Goal: Task Accomplishment & Management: Complete application form

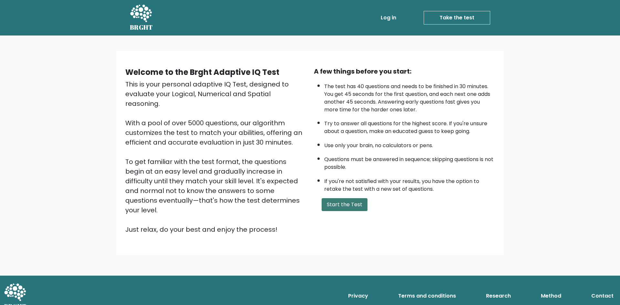
drag, startPoint x: 359, startPoint y: 221, endPoint x: 357, endPoint y: 211, distance: 10.8
click at [359, 221] on div "Welcome to the Brght Adaptive IQ Test This is your personal adaptive IQ Test, d…" at bounding box center [309, 152] width 379 height 183
click at [357, 211] on button "Start the Test" at bounding box center [344, 204] width 46 height 13
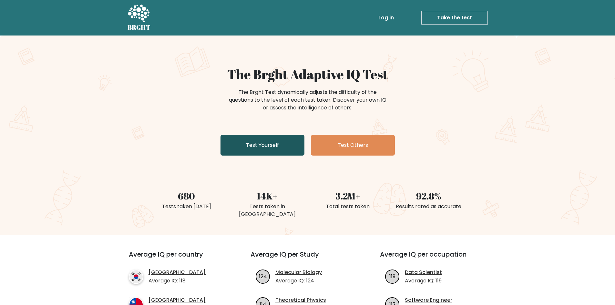
click at [242, 149] on link "Test Yourself" at bounding box center [262, 145] width 84 height 21
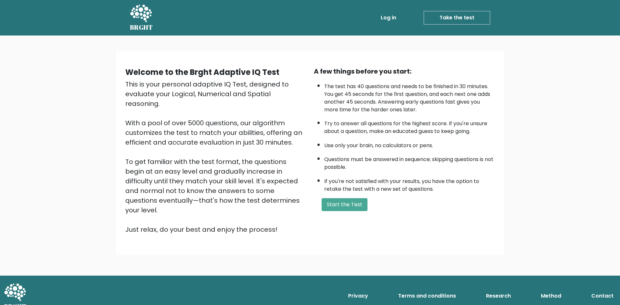
drag, startPoint x: 385, startPoint y: 224, endPoint x: 361, endPoint y: 211, distance: 27.1
click at [381, 221] on div "Welcome to the Brght Adaptive IQ Test This is your personal adaptive IQ Test, d…" at bounding box center [309, 152] width 379 height 183
click at [361, 211] on div "A few things before you start: The test has 40 questions and needs to be finish…" at bounding box center [404, 150] width 188 height 168
click at [358, 209] on button "Start the Test" at bounding box center [344, 204] width 46 height 13
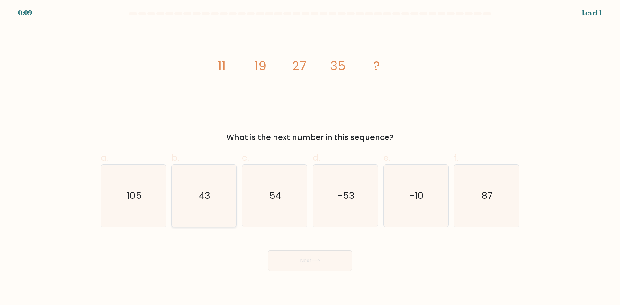
click at [202, 194] on text "43" at bounding box center [204, 195] width 11 height 13
click at [310, 157] on input "b. 43" at bounding box center [310, 155] width 0 height 4
radio input "true"
click at [281, 252] on button "Next" at bounding box center [310, 260] width 84 height 21
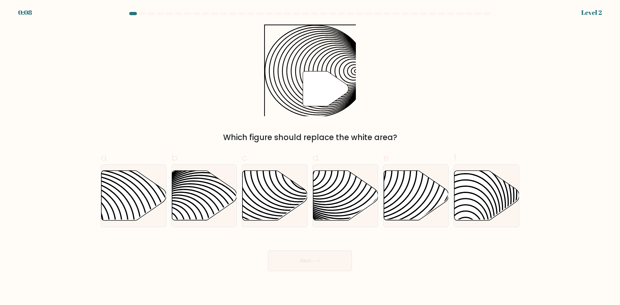
click at [284, 262] on button "Next" at bounding box center [310, 260] width 84 height 21
click at [127, 77] on div "" Which figure should replace the white area?" at bounding box center [310, 84] width 426 height 119
click at [275, 198] on icon at bounding box center [274, 196] width 65 height 50
click at [310, 157] on input "c." at bounding box center [310, 155] width 0 height 4
radio input "true"
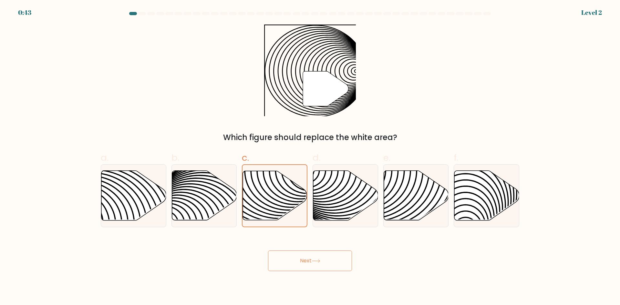
click at [306, 264] on button "Next" at bounding box center [310, 260] width 84 height 21
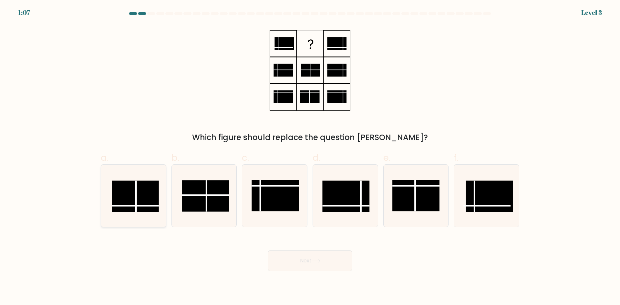
click at [143, 194] on rect at bounding box center [135, 195] width 47 height 31
click at [310, 157] on input "a." at bounding box center [310, 155] width 0 height 4
radio input "true"
click at [297, 260] on button "Next" at bounding box center [310, 260] width 84 height 21
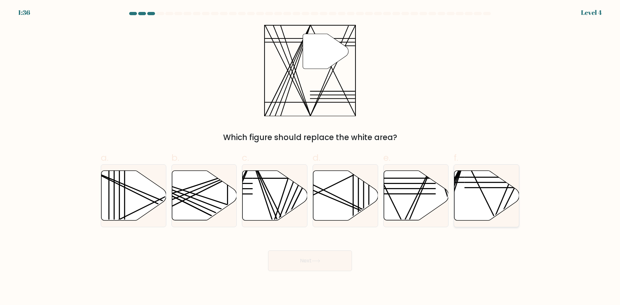
click at [470, 197] on icon at bounding box center [486, 196] width 65 height 50
click at [310, 157] on input "f." at bounding box center [310, 155] width 0 height 4
radio input "true"
click at [319, 260] on icon at bounding box center [315, 261] width 9 height 4
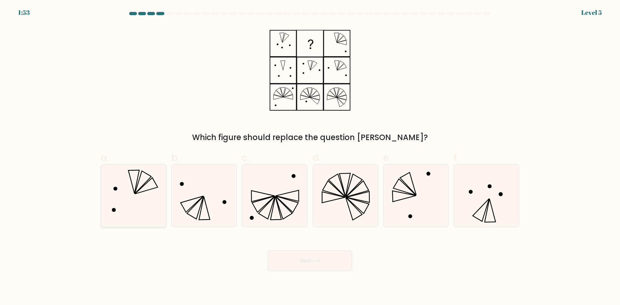
click at [144, 189] on icon at bounding box center [133, 196] width 62 height 62
click at [310, 157] on input "a." at bounding box center [310, 155] width 0 height 4
radio input "true"
click at [292, 263] on button "Next" at bounding box center [310, 260] width 84 height 21
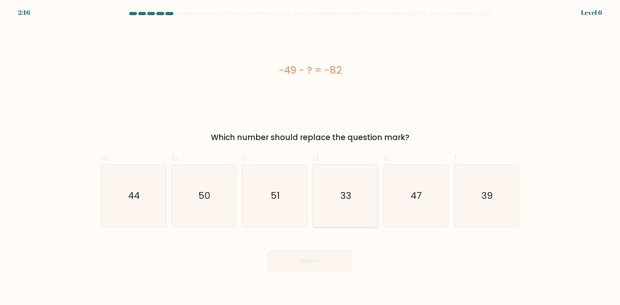
click at [358, 200] on icon "33" at bounding box center [345, 196] width 62 height 62
click at [310, 157] on input "d. 33" at bounding box center [310, 155] width 0 height 4
radio input "true"
click at [327, 261] on button "Next" at bounding box center [310, 260] width 84 height 21
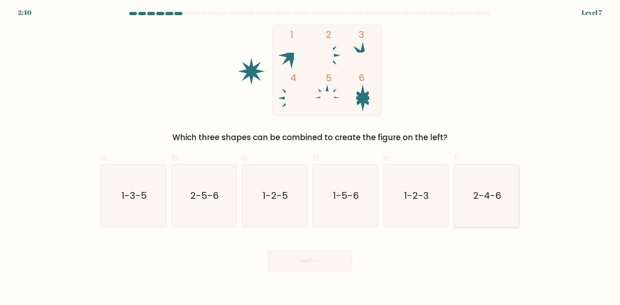
click at [464, 195] on icon "2-4-6" at bounding box center [486, 196] width 62 height 62
click at [310, 157] on input "f. 2-4-6" at bounding box center [310, 155] width 0 height 4
radio input "true"
click at [309, 262] on button "Next" at bounding box center [310, 260] width 84 height 21
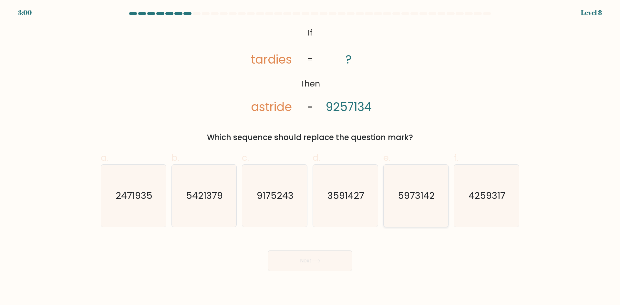
click at [426, 200] on text "5973142" at bounding box center [416, 195] width 37 height 13
click at [310, 157] on input "e. 5973142" at bounding box center [310, 155] width 0 height 4
radio input "true"
click at [334, 261] on button "Next" at bounding box center [310, 260] width 84 height 21
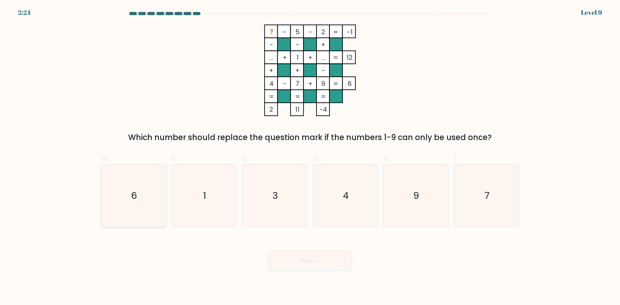
click at [122, 177] on icon "6" at bounding box center [133, 196] width 62 height 62
click at [310, 157] on input "a. 6" at bounding box center [310, 155] width 0 height 4
radio input "true"
click at [317, 261] on icon at bounding box center [315, 261] width 9 height 4
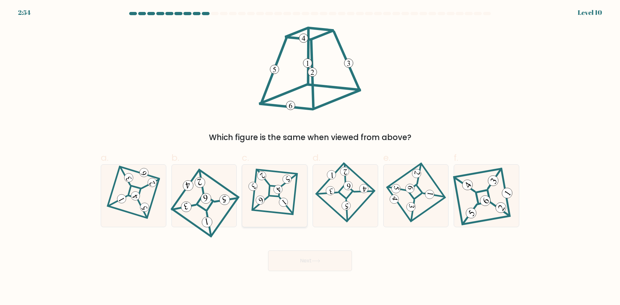
click at [276, 191] on 857 at bounding box center [278, 189] width 12 height 12
click at [310, 157] on input "c." at bounding box center [310, 155] width 0 height 4
radio input "true"
click at [149, 206] on icon at bounding box center [133, 196] width 43 height 50
click at [310, 157] on input "a." at bounding box center [310, 155] width 0 height 4
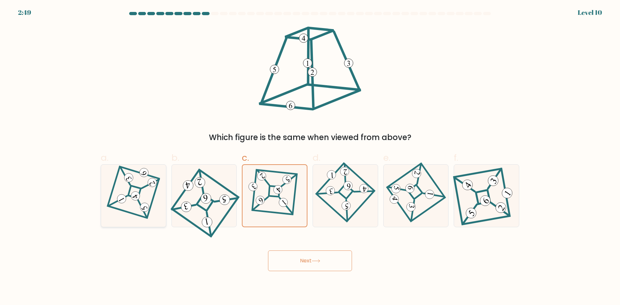
radio input "true"
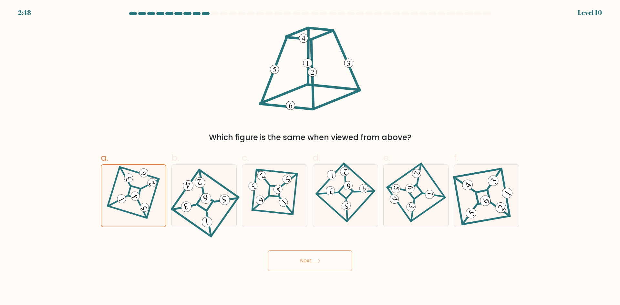
click at [311, 265] on button "Next" at bounding box center [310, 260] width 84 height 21
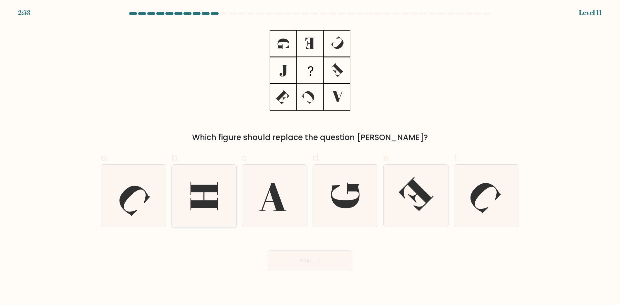
click at [220, 207] on icon at bounding box center [204, 196] width 62 height 62
click at [310, 157] on input "b." at bounding box center [310, 155] width 0 height 4
radio input "true"
click at [300, 261] on button "Next" at bounding box center [310, 260] width 84 height 21
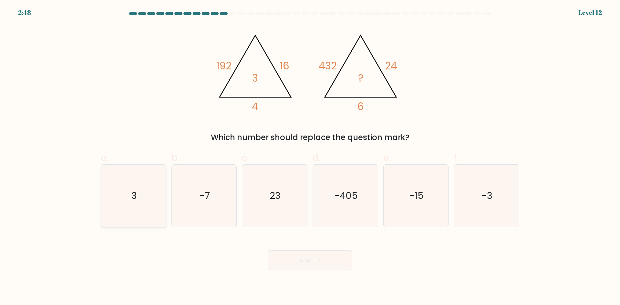
click at [142, 192] on icon "3" at bounding box center [133, 196] width 62 height 62
click at [310, 157] on input "a. 3" at bounding box center [310, 155] width 0 height 4
radio input "true"
drag, startPoint x: 281, startPoint y: 256, endPoint x: 146, endPoint y: 248, distance: 135.5
click at [146, 248] on div "Next" at bounding box center [310, 253] width 426 height 36
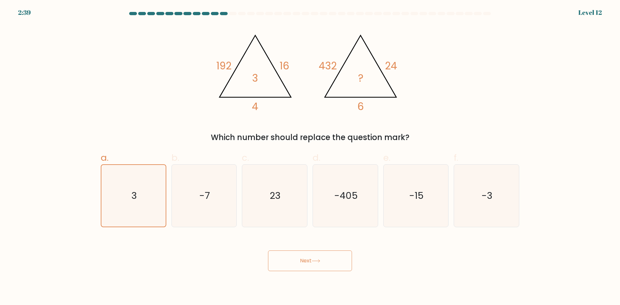
click at [278, 259] on button "Next" at bounding box center [310, 260] width 84 height 21
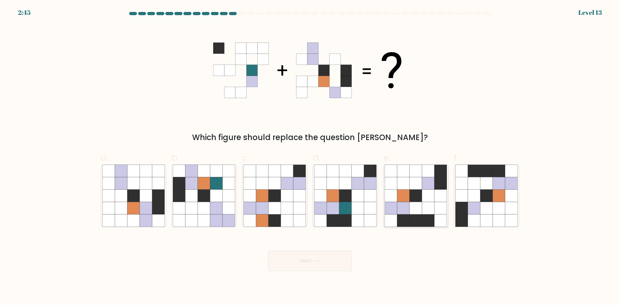
click at [420, 190] on icon at bounding box center [415, 195] width 12 height 12
click at [310, 157] on input "e." at bounding box center [310, 155] width 0 height 4
radio input "true"
click at [328, 202] on icon at bounding box center [333, 208] width 12 height 12
click at [310, 157] on input "d." at bounding box center [310, 155] width 0 height 4
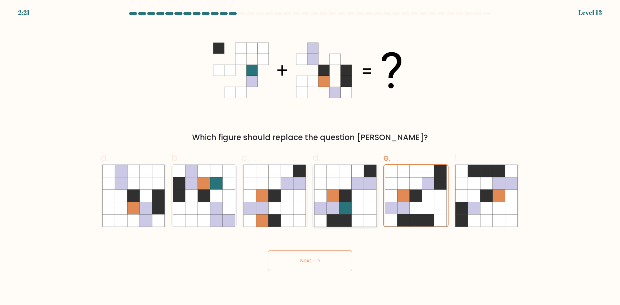
radio input "true"
click at [315, 262] on icon at bounding box center [315, 261] width 9 height 4
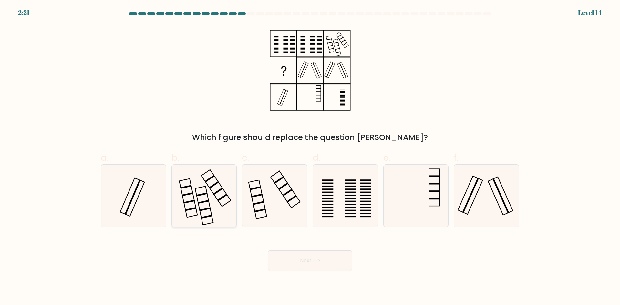
click at [217, 201] on icon at bounding box center [204, 196] width 62 height 62
click at [310, 157] on input "b." at bounding box center [310, 155] width 0 height 4
radio input "true"
click at [277, 257] on button "Next" at bounding box center [310, 260] width 84 height 21
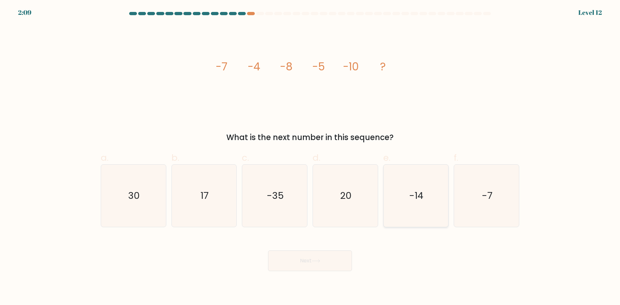
click at [398, 199] on icon "-14" at bounding box center [415, 196] width 62 height 62
click at [310, 157] on input "e. -14" at bounding box center [310, 155] width 0 height 4
radio input "true"
click at [336, 254] on button "Next" at bounding box center [310, 260] width 84 height 21
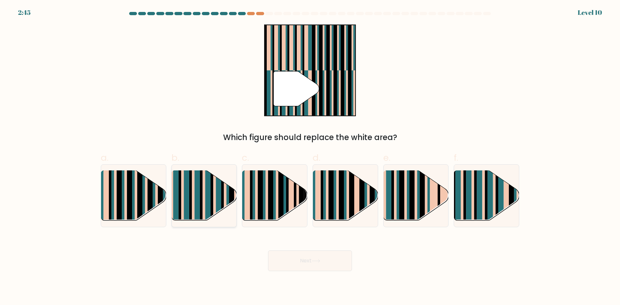
click at [213, 196] on rect at bounding box center [211, 201] width 3 height 64
click at [310, 157] on input "b." at bounding box center [310, 155] width 0 height 4
radio input "true"
click at [476, 188] on rect at bounding box center [475, 201] width 3 height 64
click at [310, 157] on input "f." at bounding box center [310, 155] width 0 height 4
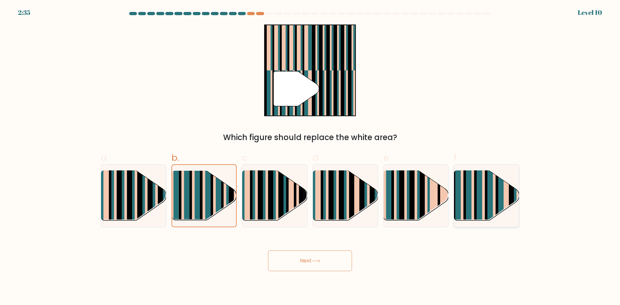
radio input "true"
click at [222, 193] on rect at bounding box center [222, 201] width 3 height 64
click at [310, 157] on input "b." at bounding box center [310, 155] width 0 height 4
radio input "true"
click at [471, 188] on rect at bounding box center [472, 201] width 3 height 64
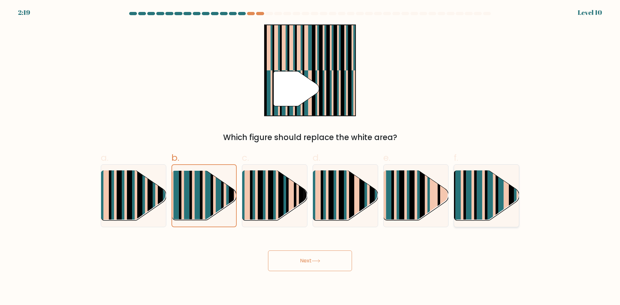
click at [310, 157] on input "f." at bounding box center [310, 155] width 0 height 4
radio input "true"
click at [307, 265] on button "Next" at bounding box center [310, 260] width 84 height 21
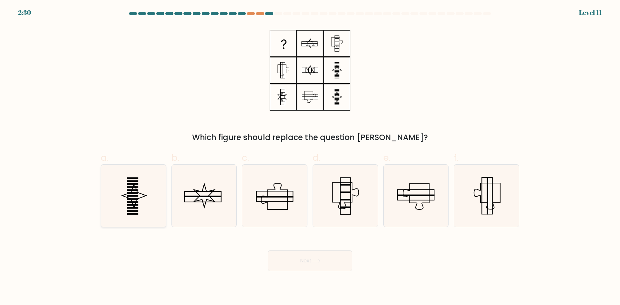
click at [150, 189] on icon at bounding box center [133, 196] width 62 height 62
click at [310, 157] on input "a." at bounding box center [310, 155] width 0 height 4
radio input "true"
click at [274, 260] on button "Next" at bounding box center [310, 260] width 84 height 21
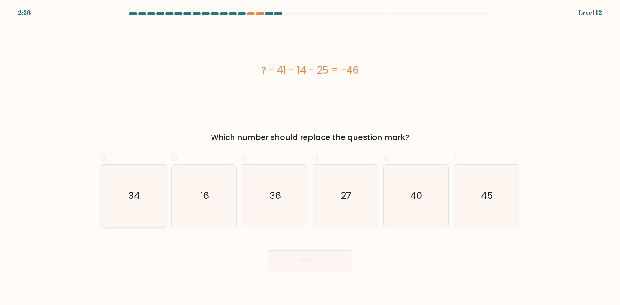
click at [128, 196] on icon "34" at bounding box center [133, 196] width 62 height 62
click at [310, 157] on input "a. 34" at bounding box center [310, 155] width 0 height 4
radio input "true"
click at [323, 257] on button "Next" at bounding box center [310, 260] width 84 height 21
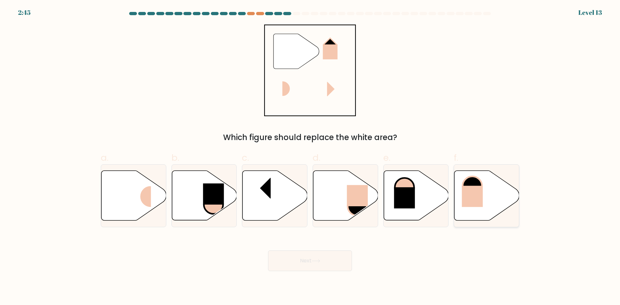
click at [472, 194] on rect at bounding box center [472, 196] width 21 height 21
click at [310, 157] on input "f." at bounding box center [310, 155] width 0 height 4
radio input "true"
click at [290, 260] on button "Next" at bounding box center [310, 260] width 84 height 21
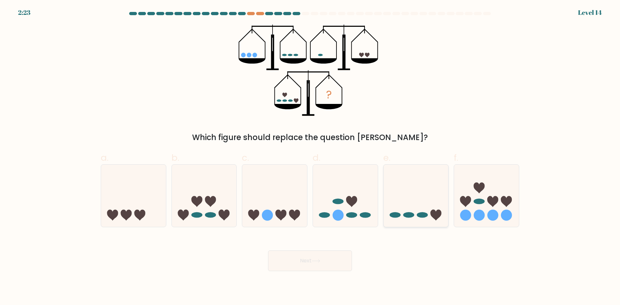
click at [390, 183] on icon at bounding box center [415, 196] width 65 height 54
click at [310, 157] on input "e." at bounding box center [310, 155] width 0 height 4
radio input "true"
click at [348, 192] on icon at bounding box center [345, 196] width 65 height 54
click at [310, 157] on input "d." at bounding box center [310, 155] width 0 height 4
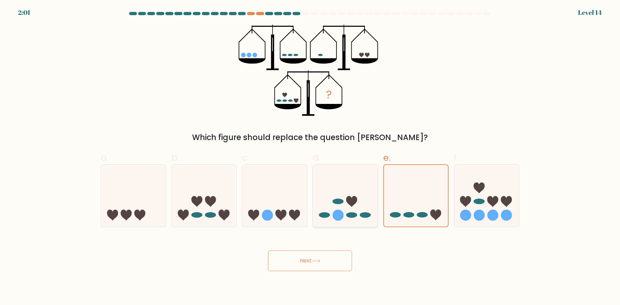
radio input "true"
click at [320, 262] on icon at bounding box center [315, 261] width 9 height 4
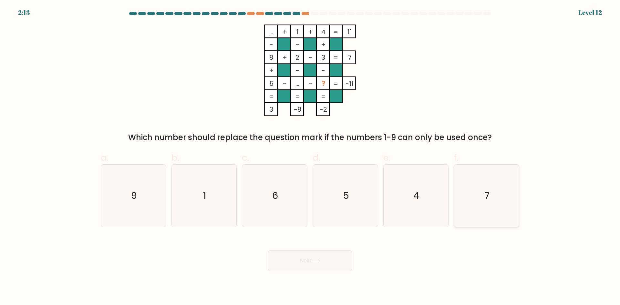
drag, startPoint x: 484, startPoint y: 202, endPoint x: 396, endPoint y: 245, distance: 98.4
click at [485, 202] on text "7" at bounding box center [486, 195] width 5 height 13
click at [310, 157] on input "f. 7" at bounding box center [310, 155] width 0 height 4
radio input "true"
click at [347, 254] on button "Next" at bounding box center [310, 260] width 84 height 21
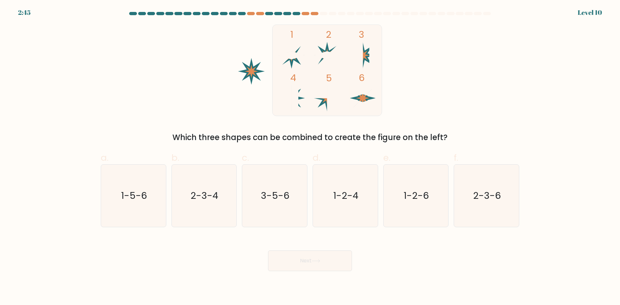
click at [365, 55] on icon at bounding box center [362, 55] width 13 height 13
click at [206, 194] on text "2-3-4" at bounding box center [205, 195] width 28 height 13
click at [310, 157] on input "b. 2-3-4" at bounding box center [310, 155] width 0 height 4
radio input "true"
click at [284, 261] on button "Next" at bounding box center [310, 260] width 84 height 21
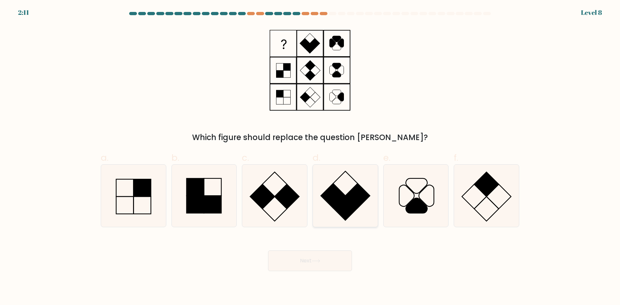
click at [367, 202] on icon at bounding box center [345, 196] width 62 height 62
click at [310, 157] on input "d." at bounding box center [310, 155] width 0 height 4
radio input "true"
click at [205, 196] on rect at bounding box center [212, 204] width 17 height 17
click at [310, 157] on input "b." at bounding box center [310, 155] width 0 height 4
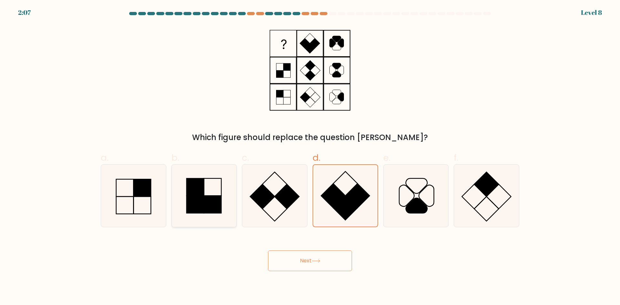
radio input "true"
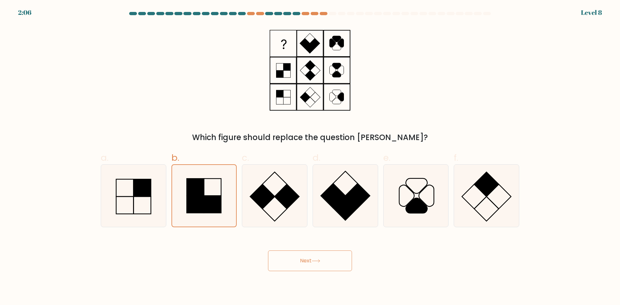
click at [312, 263] on button "Next" at bounding box center [310, 260] width 84 height 21
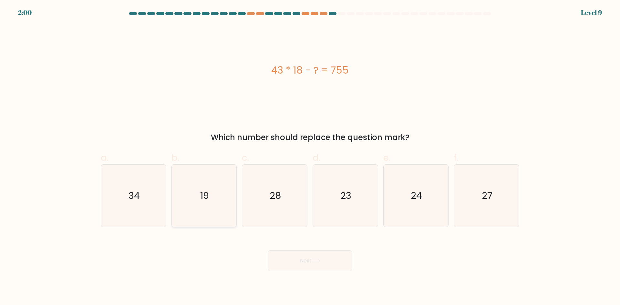
click at [205, 179] on icon "19" at bounding box center [204, 196] width 62 height 62
click at [310, 157] on input "b. 19" at bounding box center [310, 155] width 0 height 4
radio input "true"
click at [301, 265] on button "Next" at bounding box center [310, 260] width 84 height 21
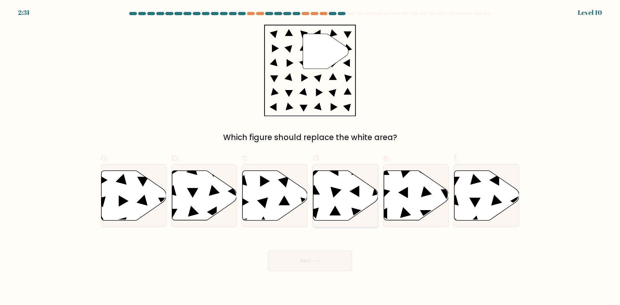
click at [316, 179] on icon at bounding box center [345, 196] width 65 height 50
click at [310, 157] on input "d." at bounding box center [310, 155] width 0 height 4
radio input "true"
click at [325, 258] on button "Next" at bounding box center [310, 260] width 84 height 21
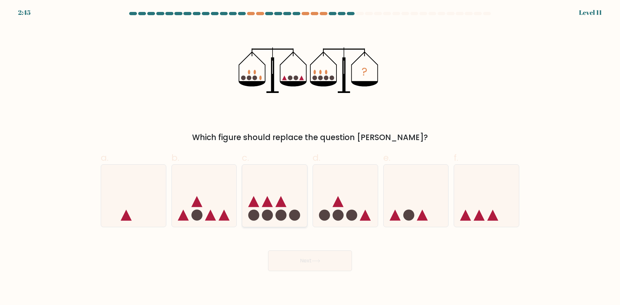
click at [267, 193] on icon at bounding box center [274, 196] width 65 height 54
click at [310, 157] on input "c." at bounding box center [310, 155] width 0 height 4
radio input "true"
click at [361, 208] on icon at bounding box center [345, 196] width 65 height 54
click at [310, 157] on input "d." at bounding box center [310, 155] width 0 height 4
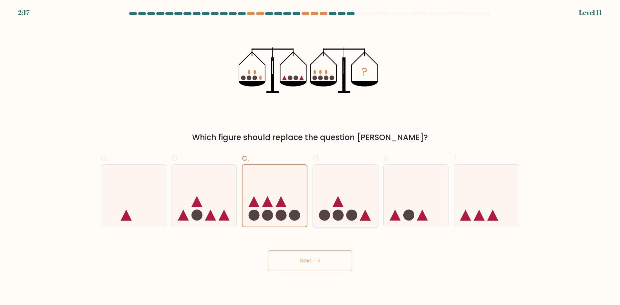
radio input "true"
click at [327, 257] on button "Next" at bounding box center [310, 260] width 84 height 21
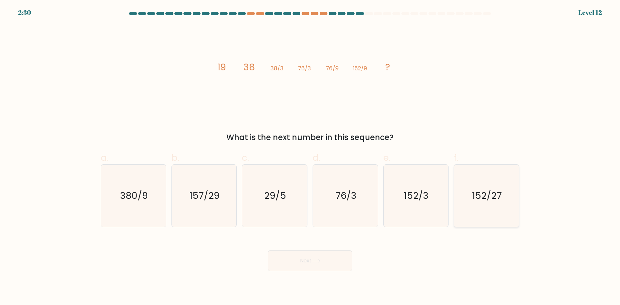
click at [486, 181] on icon "152/27" at bounding box center [486, 196] width 62 height 62
click at [310, 157] on input "f. 152/27" at bounding box center [310, 155] width 0 height 4
radio input "true"
click at [325, 257] on button "Next" at bounding box center [310, 260] width 84 height 21
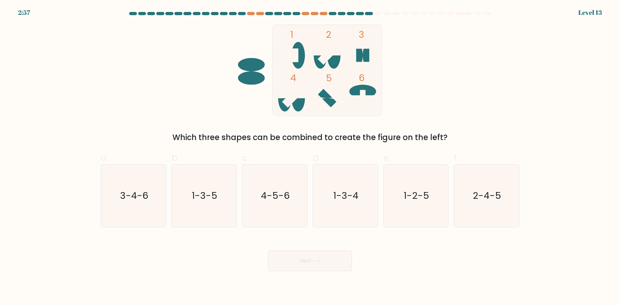
click at [363, 95] on icon at bounding box center [362, 98] width 27 height 16
click at [275, 212] on icon "4-5-6" at bounding box center [274, 196] width 62 height 62
click at [310, 157] on input "c. 4-5-6" at bounding box center [310, 155] width 0 height 4
radio input "true"
click at [307, 268] on button "Next" at bounding box center [310, 260] width 84 height 21
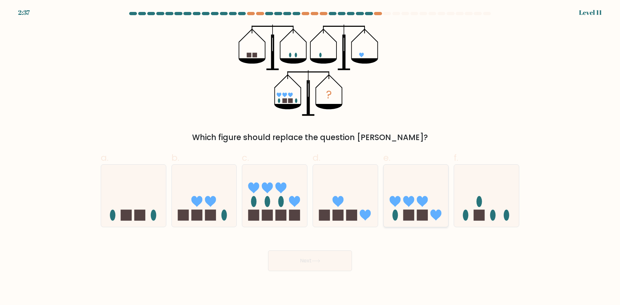
click at [418, 202] on icon at bounding box center [422, 201] width 11 height 11
click at [310, 157] on input "e." at bounding box center [310, 155] width 0 height 4
radio input "true"
click at [288, 261] on button "Next" at bounding box center [310, 260] width 84 height 21
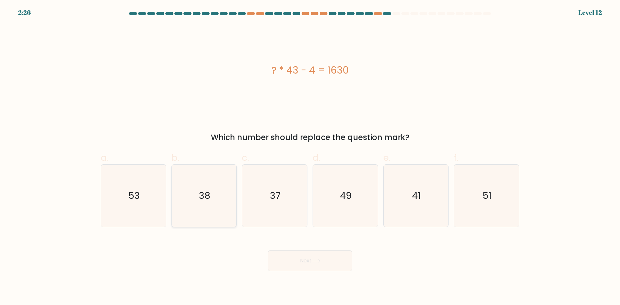
click at [211, 204] on icon "38" at bounding box center [204, 196] width 62 height 62
click at [310, 157] on input "b. 38" at bounding box center [310, 155] width 0 height 4
radio input "true"
click at [309, 262] on button "Next" at bounding box center [310, 260] width 84 height 21
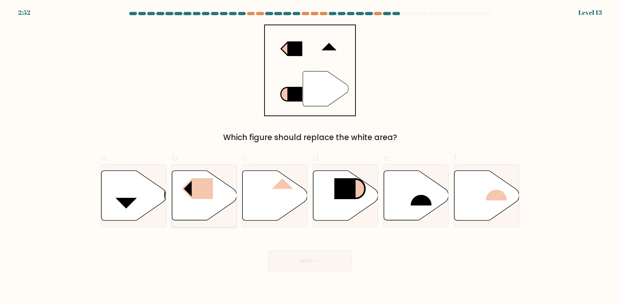
click at [219, 196] on icon at bounding box center [204, 196] width 65 height 50
click at [310, 157] on input "b." at bounding box center [310, 155] width 0 height 4
radio input "true"
click at [295, 256] on button "Next" at bounding box center [310, 260] width 84 height 21
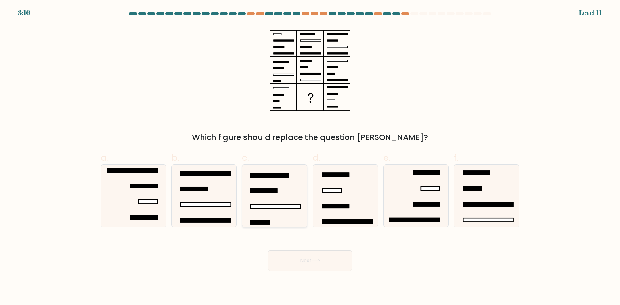
click at [277, 213] on icon at bounding box center [274, 196] width 62 height 62
click at [310, 157] on input "c." at bounding box center [310, 155] width 0 height 4
radio input "true"
click at [232, 203] on icon at bounding box center [204, 196] width 62 height 62
click at [310, 157] on input "b." at bounding box center [310, 155] width 0 height 4
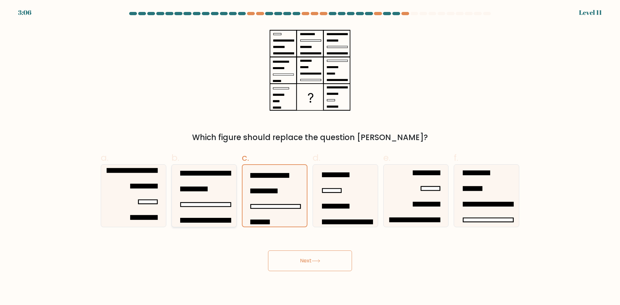
radio input "true"
click at [297, 257] on button "Next" at bounding box center [310, 260] width 84 height 21
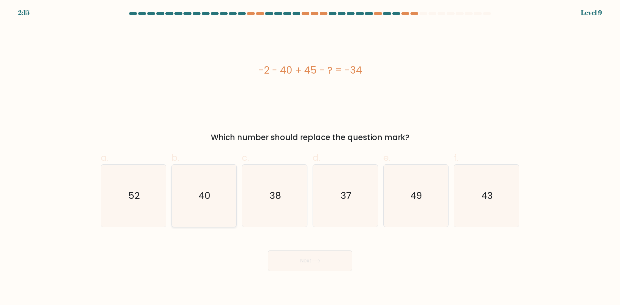
click at [195, 198] on icon "40" at bounding box center [204, 196] width 62 height 62
click at [310, 157] on input "b. 40" at bounding box center [310, 155] width 0 height 4
radio input "true"
click at [307, 257] on button "Next" at bounding box center [310, 260] width 84 height 21
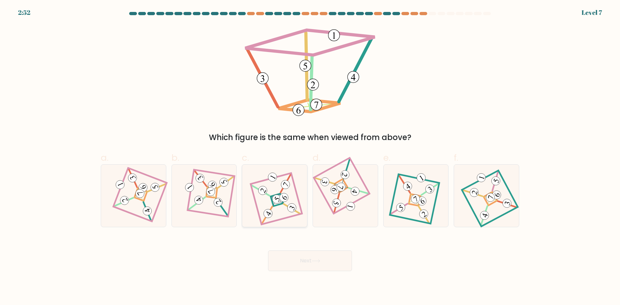
click at [271, 200] on 279 at bounding box center [276, 200] width 13 height 13
click at [310, 157] on input "c." at bounding box center [310, 155] width 0 height 4
radio input "true"
click at [206, 199] on icon at bounding box center [204, 196] width 43 height 50
click at [310, 157] on input "b." at bounding box center [310, 155] width 0 height 4
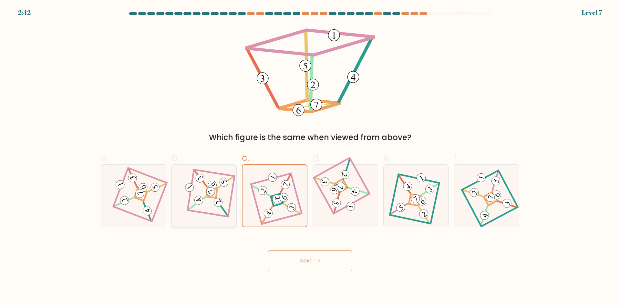
radio input "true"
click at [132, 207] on icon at bounding box center [133, 196] width 43 height 50
click at [310, 157] on input "a." at bounding box center [310, 155] width 0 height 4
radio input "true"
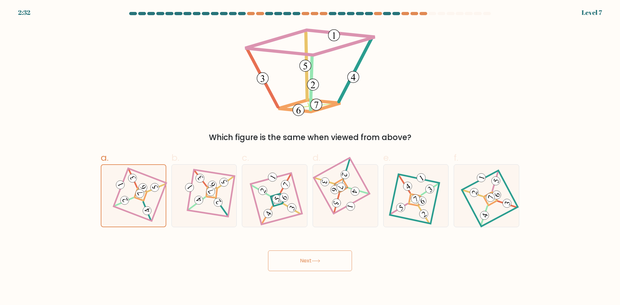
click at [340, 267] on button "Next" at bounding box center [310, 260] width 84 height 21
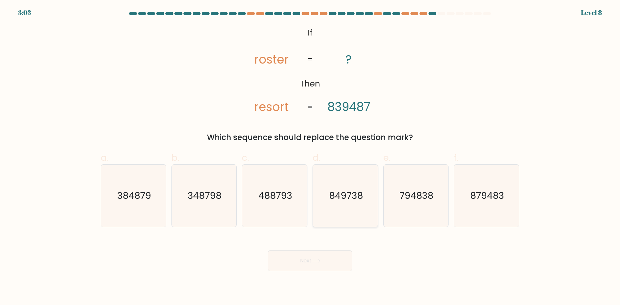
click at [332, 205] on icon "849738" at bounding box center [345, 196] width 62 height 62
click at [310, 157] on input "d. 849738" at bounding box center [310, 155] width 0 height 4
radio input "true"
click at [326, 263] on button "Next" at bounding box center [310, 260] width 84 height 21
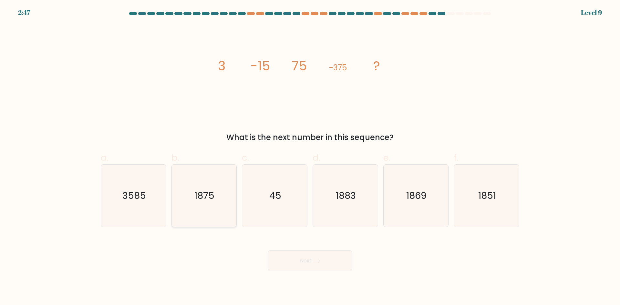
click at [214, 210] on icon "1875" at bounding box center [204, 196] width 62 height 62
click at [310, 157] on input "b. 1875" at bounding box center [310, 155] width 0 height 4
radio input "true"
click at [288, 258] on button "Next" at bounding box center [310, 260] width 84 height 21
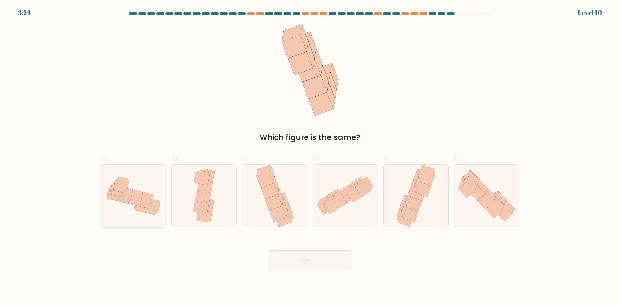
click at [149, 213] on icon at bounding box center [152, 211] width 14 height 6
click at [310, 157] on input "a." at bounding box center [310, 155] width 0 height 4
radio input "true"
click at [307, 262] on button "Next" at bounding box center [310, 260] width 84 height 21
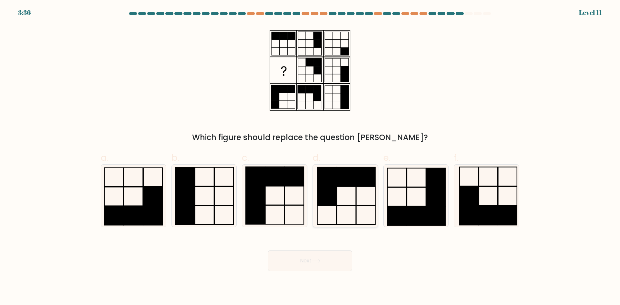
click at [330, 181] on rect at bounding box center [326, 176] width 19 height 19
click at [310, 157] on input "d." at bounding box center [310, 155] width 0 height 4
radio input "true"
click at [332, 259] on button "Next" at bounding box center [310, 260] width 84 height 21
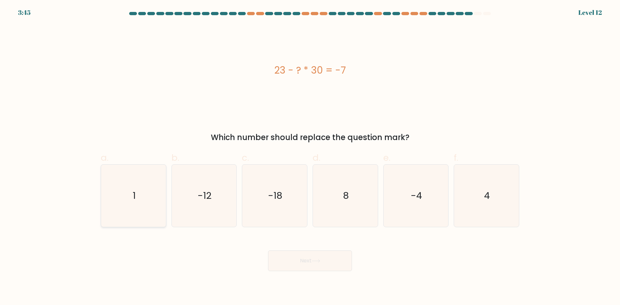
click at [110, 207] on icon "1" at bounding box center [133, 196] width 62 height 62
click at [310, 157] on input "a. 1" at bounding box center [310, 155] width 0 height 4
radio input "true"
click at [331, 261] on button "Next" at bounding box center [310, 260] width 84 height 21
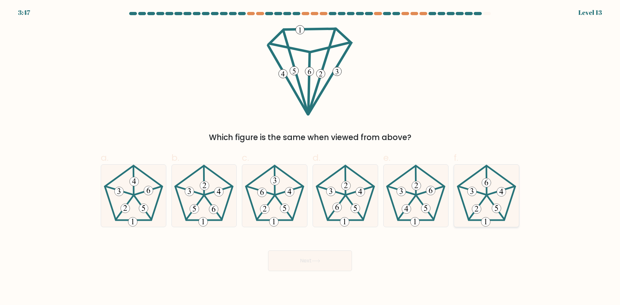
click at [487, 193] on icon at bounding box center [486, 196] width 62 height 62
click at [310, 157] on input "f." at bounding box center [310, 155] width 0 height 4
radio input "true"
click at [337, 257] on button "Next" at bounding box center [310, 260] width 84 height 21
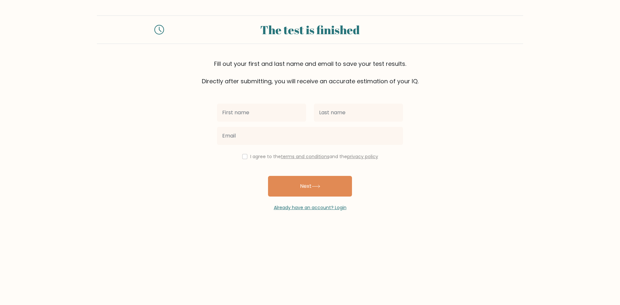
click at [266, 118] on input "text" at bounding box center [261, 113] width 89 height 18
type input "Ray"
click at [387, 116] on input "text" at bounding box center [358, 113] width 89 height 18
type input "something"
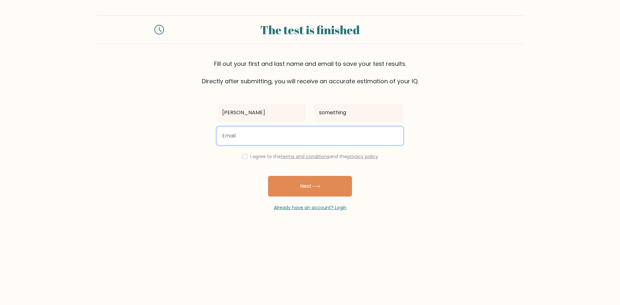
click at [315, 142] on input "email" at bounding box center [310, 136] width 186 height 18
paste input "65xu3@powerscrews.com"
type input "65xu3@powerscrews.com"
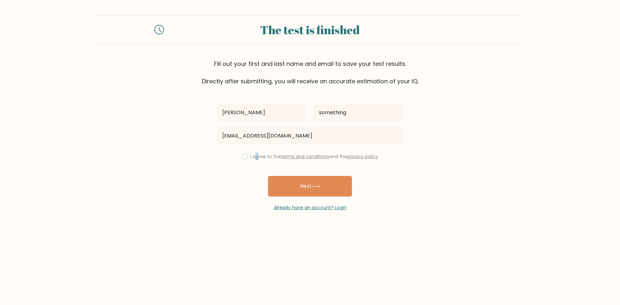
click at [255, 155] on label "I agree to the terms and conditions and the privacy policy" at bounding box center [314, 156] width 128 height 6
click at [242, 158] on input "checkbox" at bounding box center [244, 156] width 5 height 5
checkbox input "true"
click at [292, 190] on button "Next" at bounding box center [310, 186] width 84 height 21
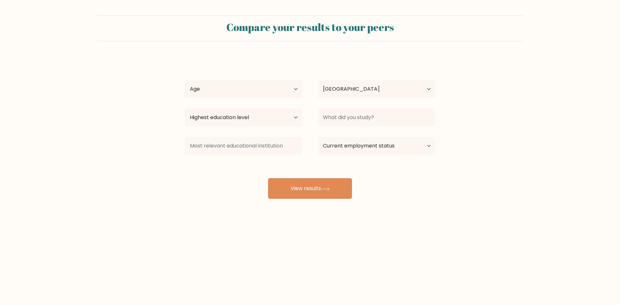
select select "TN"
click at [204, 84] on select "Age Under [DEMOGRAPHIC_DATA] [DEMOGRAPHIC_DATA] [DEMOGRAPHIC_DATA] [DEMOGRAPHIC…" at bounding box center [243, 89] width 117 height 18
select select "18_24"
click at [185, 80] on select "Age Under [DEMOGRAPHIC_DATA] [DEMOGRAPHIC_DATA] [DEMOGRAPHIC_DATA] [DEMOGRAPHIC…" at bounding box center [243, 89] width 117 height 18
click at [332, 87] on select "Country [GEOGRAPHIC_DATA] [GEOGRAPHIC_DATA] [GEOGRAPHIC_DATA] [US_STATE] [GEOGR…" at bounding box center [375, 89] width 117 height 18
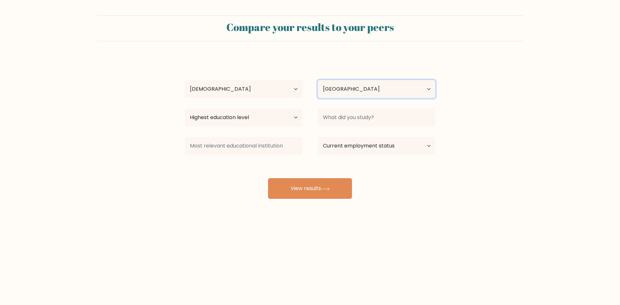
click at [332, 88] on select "Country Afghanistan Albania Algeria American Samoa Andorra Angola Anguilla Anta…" at bounding box center [375, 89] width 117 height 18
click at [266, 120] on select "Highest education level No schooling Primary Lower Secondary Upper Secondary Oc…" at bounding box center [243, 117] width 117 height 18
select select "masters_degree"
click at [185, 108] on select "Highest education level No schooling Primary Lower Secondary Upper Secondary Oc…" at bounding box center [243, 117] width 117 height 18
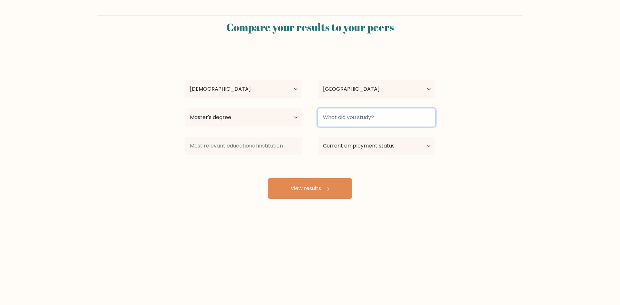
click at [348, 113] on input at bounding box center [375, 117] width 117 height 18
type input "W"
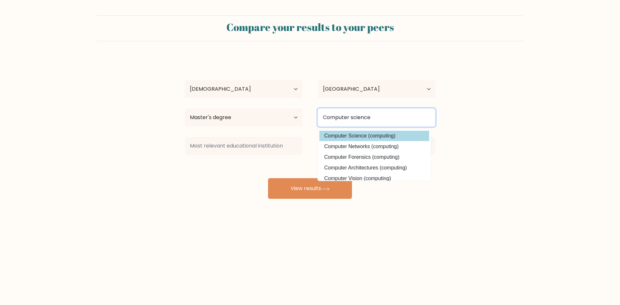
type input "Computer science"
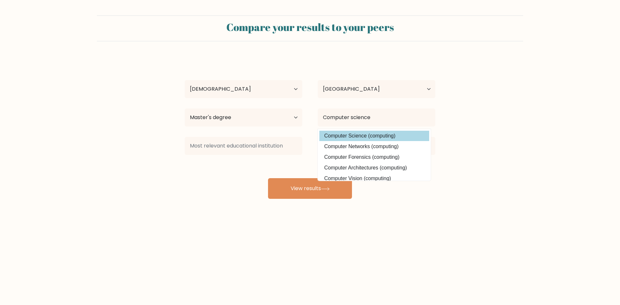
click at [365, 137] on div "Ray something Age Under 18 years old 18-24 years old 25-34 years old 35-44 year…" at bounding box center [310, 128] width 258 height 142
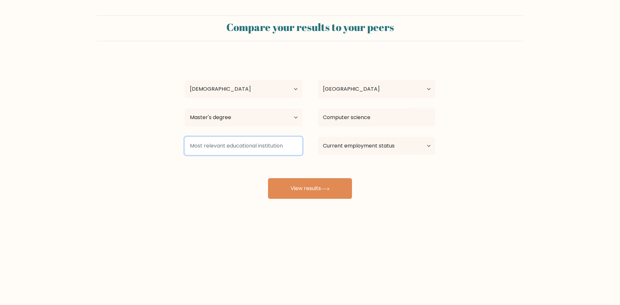
click at [214, 139] on input at bounding box center [243, 146] width 117 height 18
type input "L"
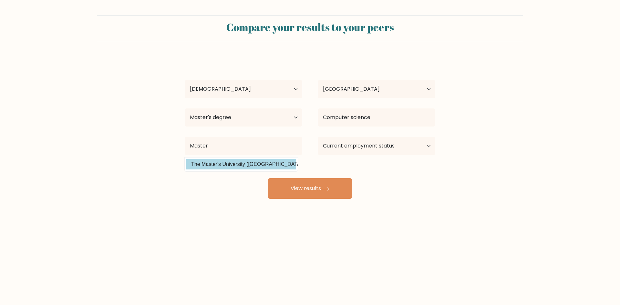
click at [203, 166] on option "The Master's University (United States)" at bounding box center [241, 164] width 110 height 10
type input "The Master's University"
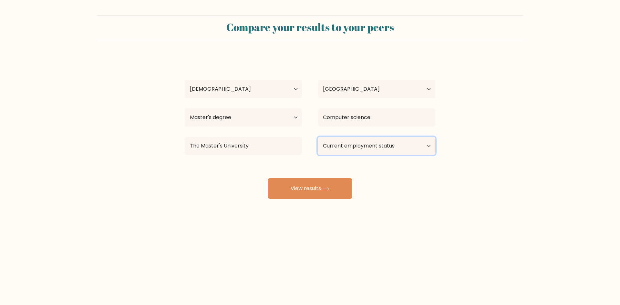
click at [330, 140] on select "Current employment status Employed Student Retired Other / prefer not to answer" at bounding box center [375, 146] width 117 height 18
click at [317, 137] on select "Current employment status Employed Student Retired Other / prefer not to answer" at bounding box center [375, 146] width 117 height 18
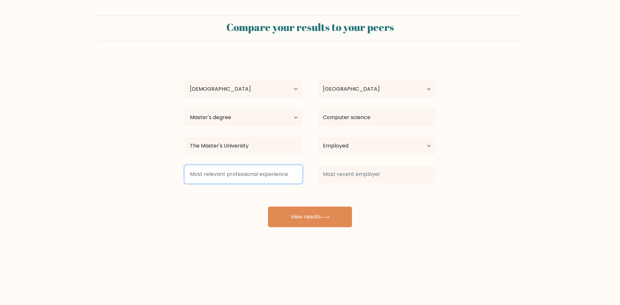
click at [256, 170] on input at bounding box center [243, 174] width 117 height 18
click at [367, 146] on select "Current employment status Employed Student Retired Other / prefer not to answer" at bounding box center [375, 146] width 117 height 18
select select "student"
click at [317, 137] on select "Current employment status Employed Student Retired Other / prefer not to answer" at bounding box center [375, 146] width 117 height 18
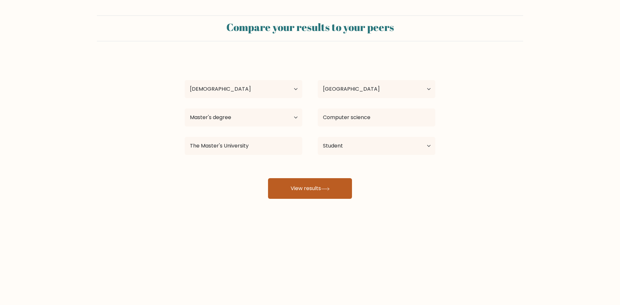
click at [312, 182] on button "View results" at bounding box center [310, 188] width 84 height 21
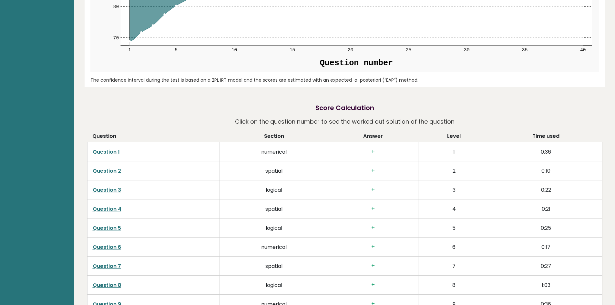
scroll to position [1097, 0]
